Goal: Information Seeking & Learning: Understand process/instructions

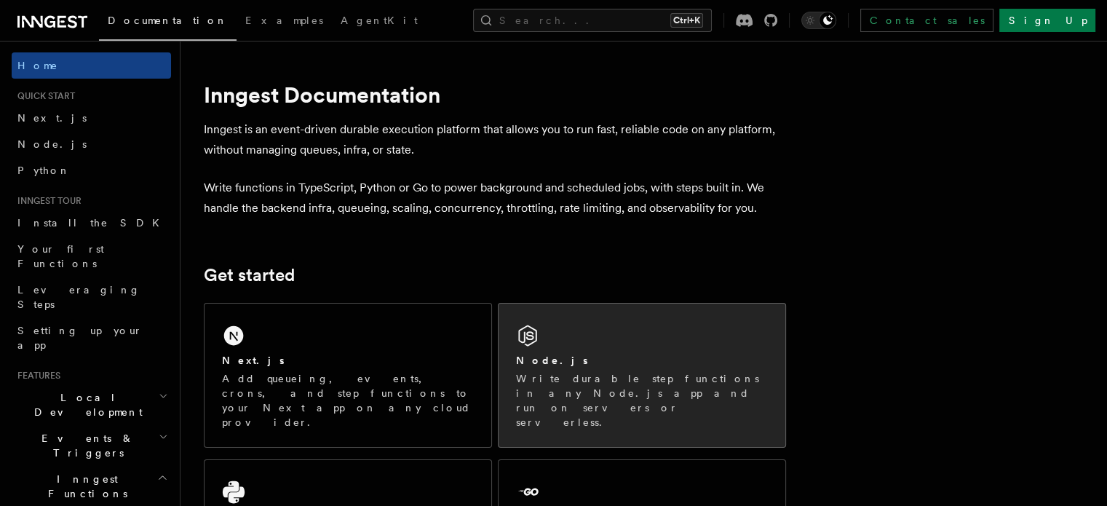
click at [539, 340] on icon at bounding box center [527, 335] width 23 height 23
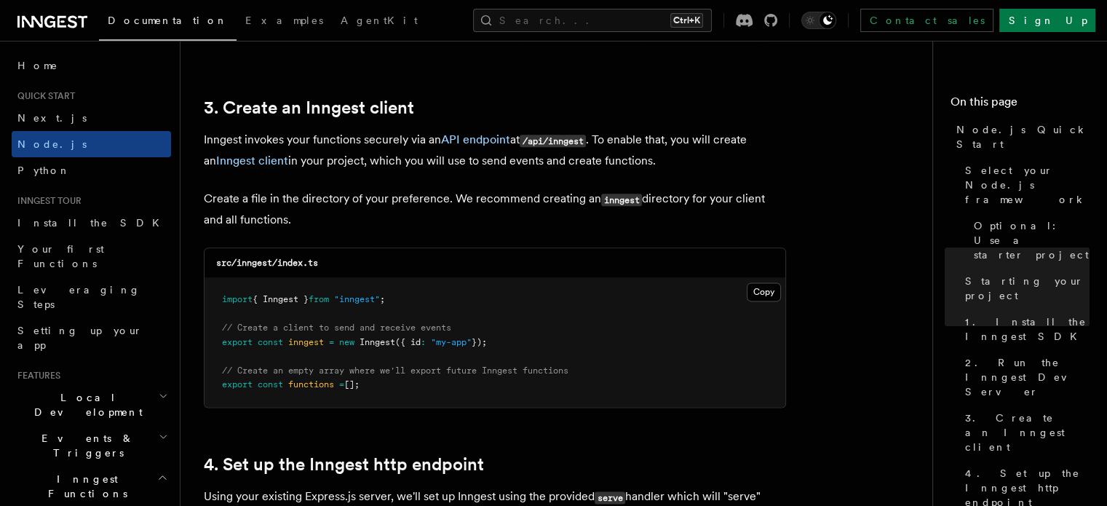
scroll to position [1912, 0]
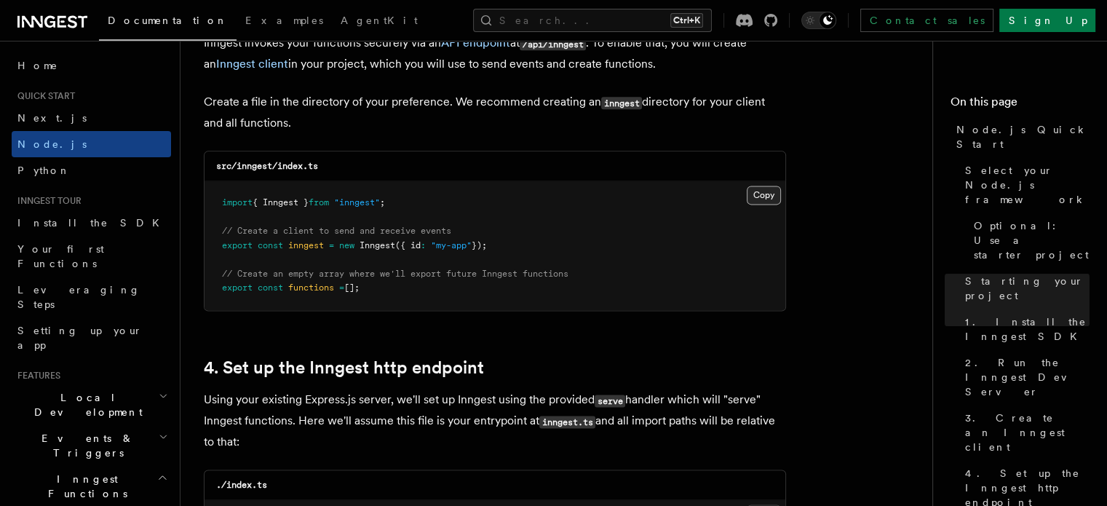
click at [763, 188] on button "Copy Copied" at bounding box center [763, 195] width 34 height 19
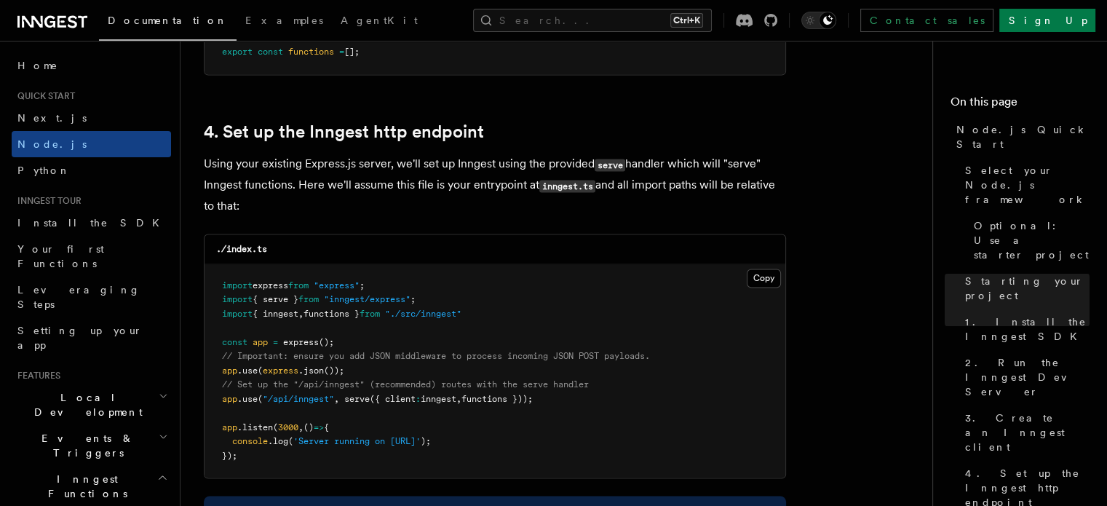
scroll to position [2244, 0]
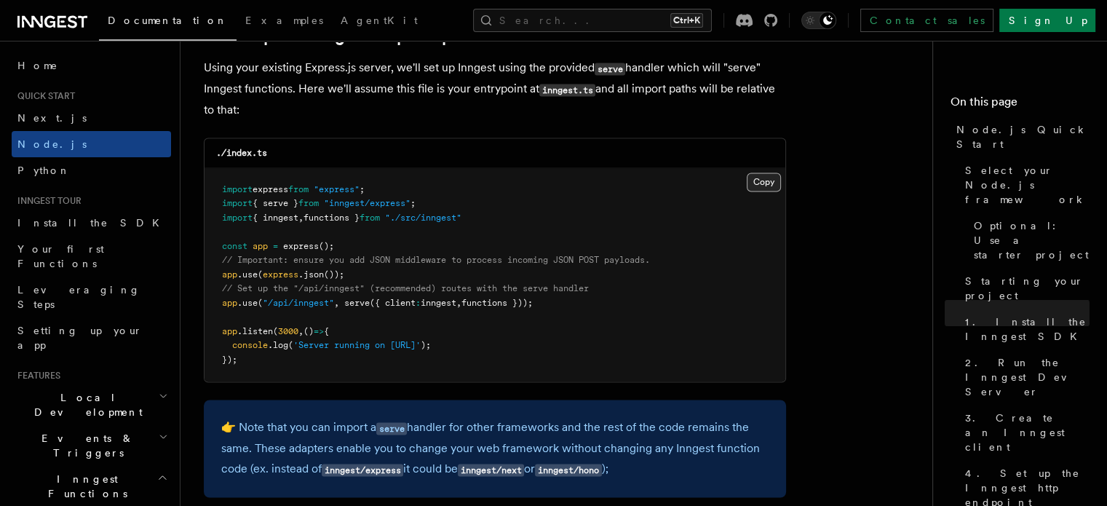
click at [757, 188] on button "Copy Copied" at bounding box center [763, 181] width 34 height 19
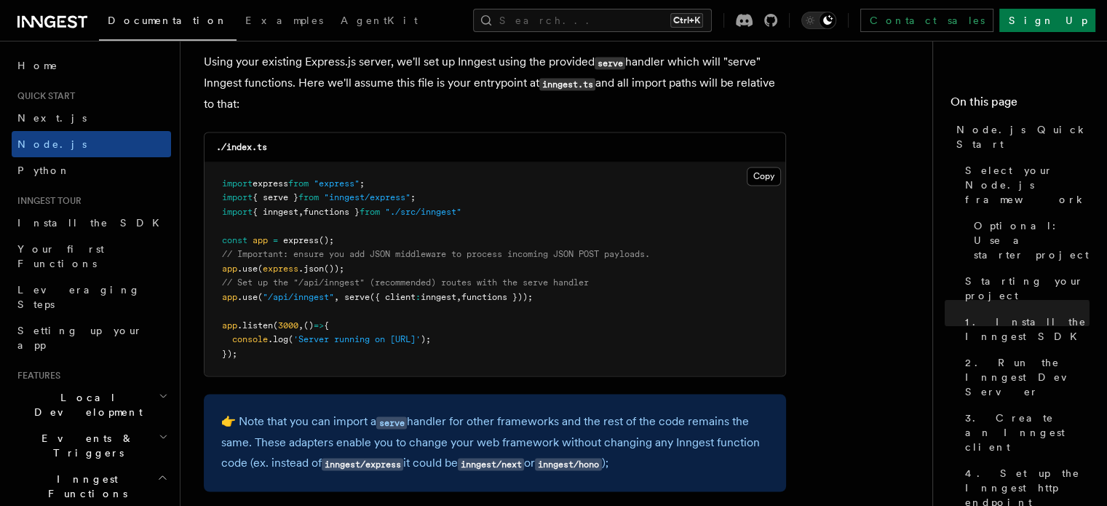
scroll to position [2268, 0]
